Goal: Task Accomplishment & Management: Complete application form

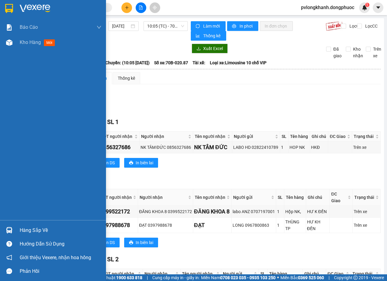
scroll to position [40, 0]
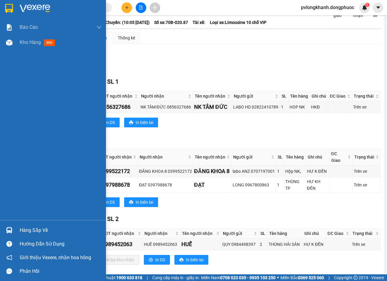
click at [31, 229] on div "Hàng sắp về" at bounding box center [61, 229] width 82 height 9
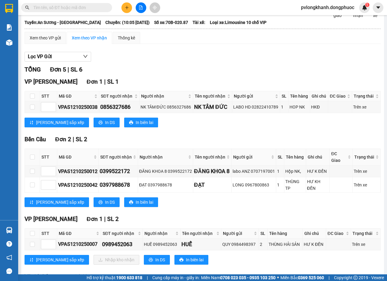
click at [187, 137] on section "Kết quả tìm kiếm ( 0 ) Bộ lọc No Data pvlongkhanh.dongphuoc 1 Báo cáo Mẫu 1: Bá…" at bounding box center [193, 140] width 387 height 281
click at [32, 235] on input "checkbox" at bounding box center [32, 233] width 5 height 5
checkbox input "true"
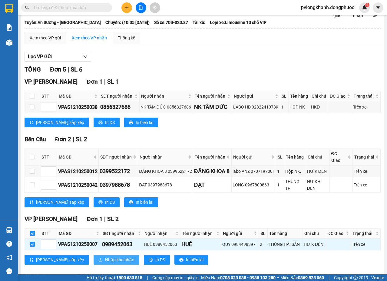
click at [105, 260] on span "Nhập kho nhận" at bounding box center [119, 259] width 29 height 7
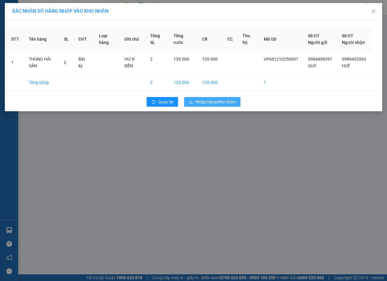
click at [213, 127] on div "XÁC NHẬN SỐ HÀNG NHẬP VÀO KHO NHẬN STT Tên hàng SL ĐVT Loại hàng Ghi chú Tổng S…" at bounding box center [193, 140] width 387 height 281
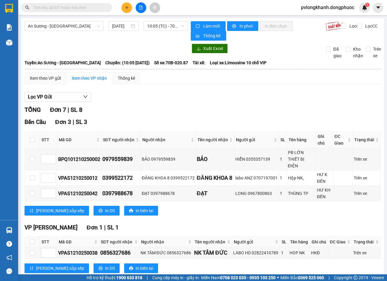
scroll to position [121, 0]
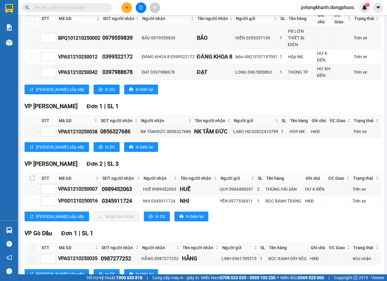
click at [34, 176] on input "checkbox" at bounding box center [32, 178] width 5 height 5
checkbox input "true"
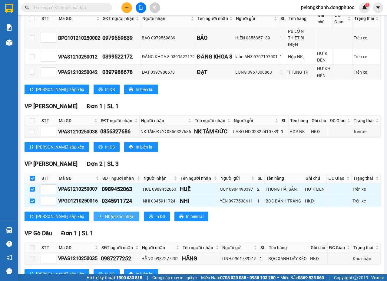
click at [105, 217] on span "Nhập kho nhận" at bounding box center [119, 216] width 29 height 7
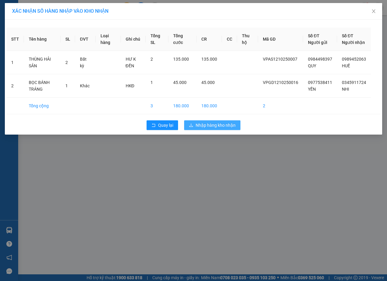
click at [222, 128] on span "Nhập hàng kho nhận" at bounding box center [215, 125] width 40 height 7
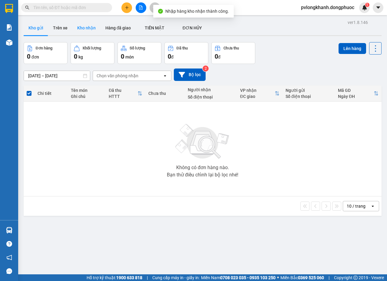
click at [87, 27] on button "Kho nhận" at bounding box center [86, 28] width 28 height 15
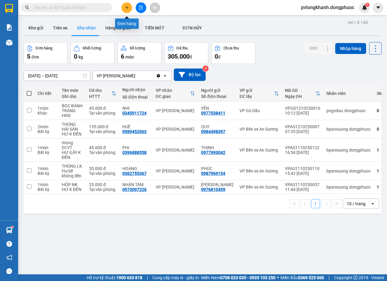
click at [125, 9] on icon "plus" at bounding box center [127, 7] width 4 height 4
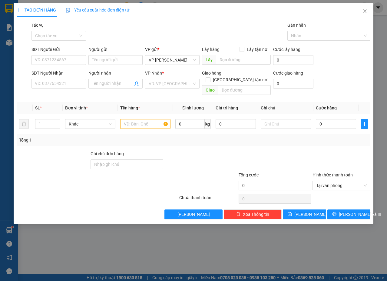
drag, startPoint x: 87, startPoint y: 258, endPoint x: 98, endPoint y: 129, distance: 129.7
click at [99, 247] on div "TẠO ĐƠN HÀNG Yêu cầu xuất hóa đơn điện tử Transit Pickup Surcharge Ids Transit …" at bounding box center [193, 140] width 387 height 281
click at [61, 62] on input "SĐT Người Gửi" at bounding box center [58, 60] width 54 height 10
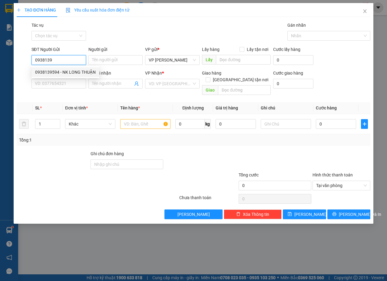
click at [79, 70] on div "0938139594 - NK LONG THUẬN" at bounding box center [65, 72] width 61 height 7
type input "0938139594"
type input "NK LONG THUẬN"
type input "0822502288"
type input "MINH QUÂN"
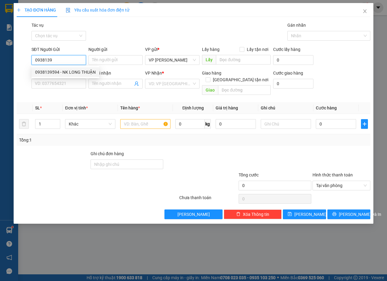
type input "KDB"
type input "25.000"
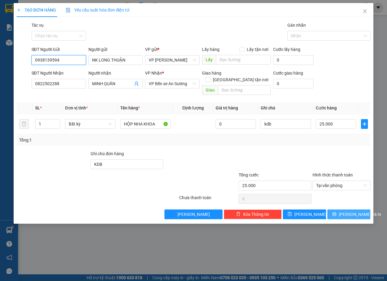
type input "0938139594"
click at [356, 211] on span "[PERSON_NAME] và In" at bounding box center [360, 214] width 42 height 7
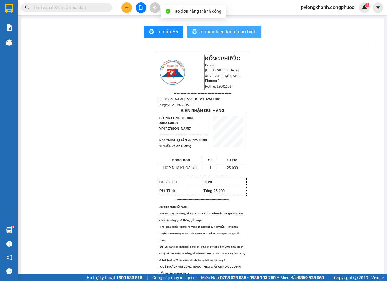
click at [220, 28] on span "In mẫu biên lai tự cấu hình" at bounding box center [227, 32] width 57 height 8
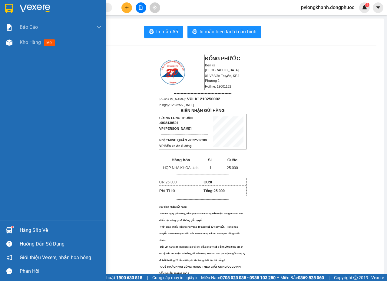
click at [11, 229] on img at bounding box center [9, 230] width 6 height 6
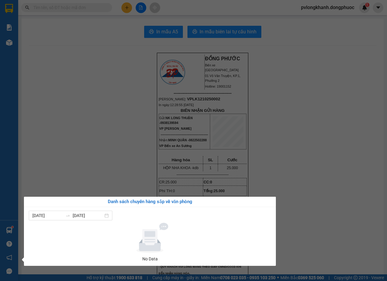
click at [313, 174] on section "Kết quả tìm kiếm ( 0 ) Bộ lọc No Data pvlongkhanh.dongphuoc 1 Báo cáo Mẫu 1: Bá…" at bounding box center [193, 140] width 387 height 281
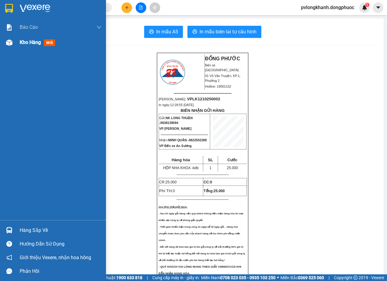
click at [28, 39] on div "Kho hàng mới" at bounding box center [39, 42] width 38 height 8
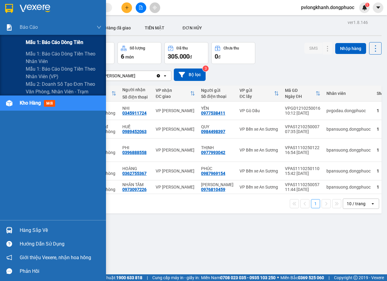
click at [49, 43] on span "Mẫu 1: Báo cáo dòng tiền" at bounding box center [54, 42] width 57 height 8
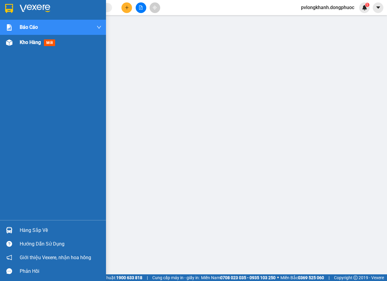
click at [38, 43] on span "Kho hàng" at bounding box center [30, 42] width 21 height 6
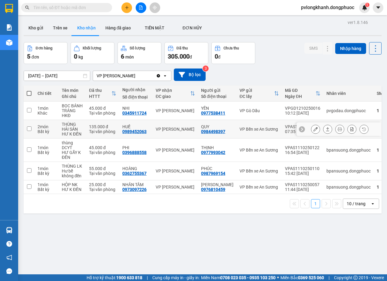
drag, startPoint x: 192, startPoint y: 126, endPoint x: 189, endPoint y: 134, distance: 8.7
click at [191, 127] on div "VP [PERSON_NAME]" at bounding box center [175, 128] width 39 height 5
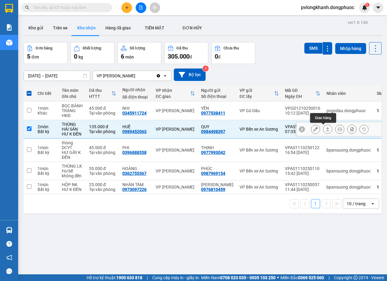
click at [325, 130] on icon at bounding box center [327, 129] width 4 height 4
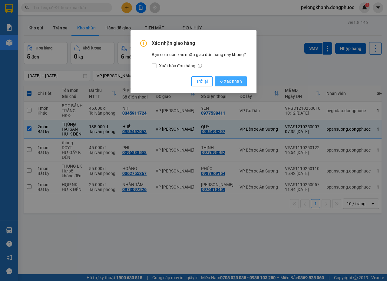
click at [239, 78] on span "Xác nhận" at bounding box center [231, 81] width 22 height 7
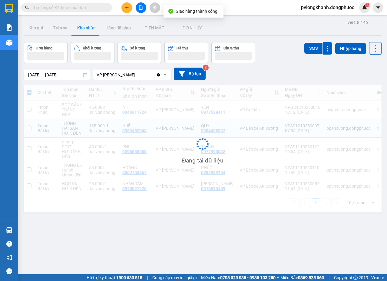
checkbox input "false"
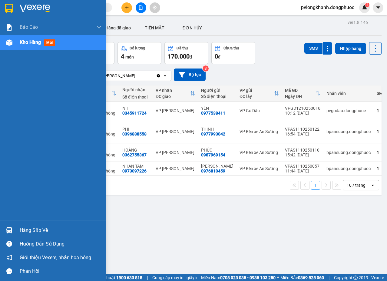
click at [30, 229] on div "Hàng sắp về" at bounding box center [61, 229] width 82 height 9
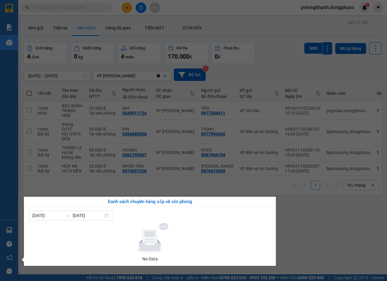
drag, startPoint x: 330, startPoint y: 212, endPoint x: 323, endPoint y: 198, distance: 16.0
click at [330, 212] on section "Kết quả tìm kiếm ( 0 ) Bộ lọc No Data pvlongkhanh.dongphuoc 1 Báo cáo Mẫu 1: Bá…" at bounding box center [193, 140] width 387 height 281
